Goal: Transaction & Acquisition: Subscribe to service/newsletter

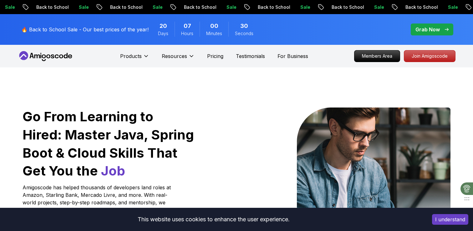
scroll to position [56, 0]
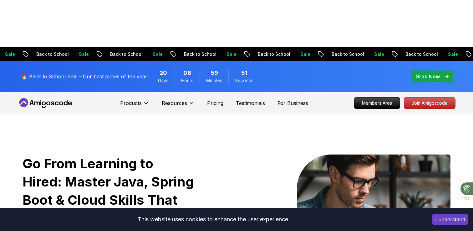
click at [253, 51] on p "Back to School" at bounding box center [274, 54] width 43 height 6
